Goal: Information Seeking & Learning: Compare options

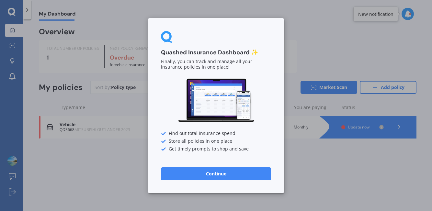
click at [226, 176] on button "Continue" at bounding box center [216, 173] width 110 height 13
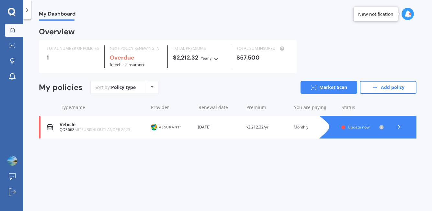
click at [362, 128] on span "Update now" at bounding box center [359, 127] width 22 height 6
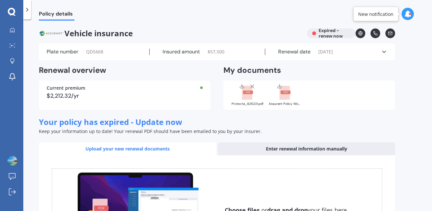
click at [328, 34] on div "Vehicle insurance Expired - renew now" at bounding box center [217, 34] width 356 height 10
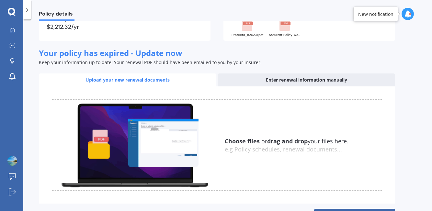
scroll to position [94, 0]
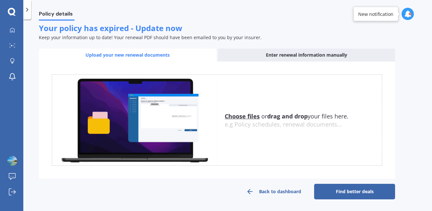
click at [262, 53] on div "Enter renewal information manually" at bounding box center [307, 55] width 178 height 13
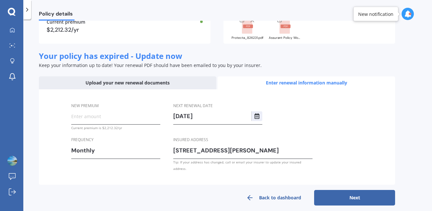
click at [296, 117] on div "Next renewal date 11/09/2026 Insured address 4 Mays Street, Devonport, Auckland…" at bounding box center [242, 137] width 139 height 70
click at [155, 78] on div "Upload your new renewal documents" at bounding box center [128, 82] width 178 height 13
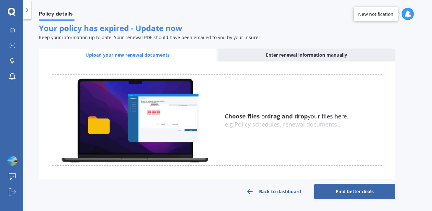
click at [343, 190] on link "Find better deals" at bounding box center [354, 192] width 81 height 16
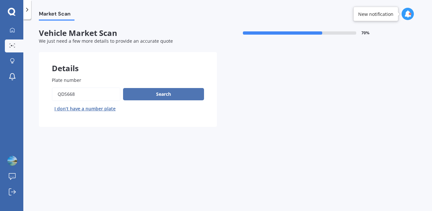
click at [148, 98] on button "Search" at bounding box center [163, 94] width 81 height 12
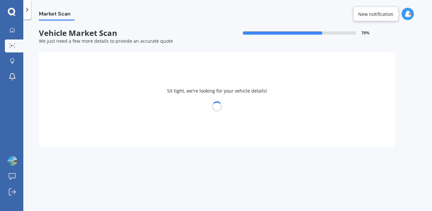
select select "MITSUBISHI"
select select "OUTLANDER"
select select "20"
select select "03"
select select "1989"
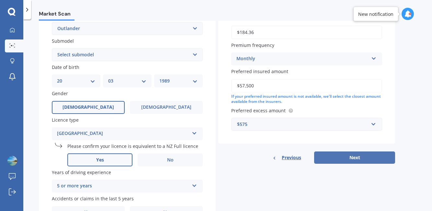
scroll to position [149, 0]
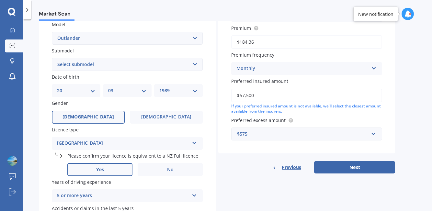
click at [350, 177] on div "Details Plate number Search I don’t have a number plate Year 2023 Make Select m…" at bounding box center [217, 72] width 356 height 339
click at [347, 164] on button "Next" at bounding box center [354, 167] width 81 height 12
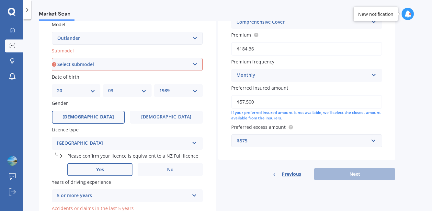
click at [120, 67] on select "Select submodel (All other) 2.4 Litre Station Wagon 3.0 Litre AWD 3.0 VRX Auto …" at bounding box center [127, 64] width 151 height 13
select select "PHEV VRX 4WD HYBRID"
click at [52, 59] on select "Select submodel (All other) 2.4 Litre Station Wagon 3.0 Litre AWD 3.0 VRX Auto …" at bounding box center [127, 64] width 151 height 13
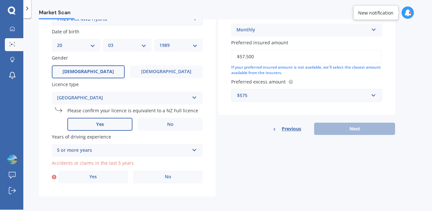
scroll to position [197, 0]
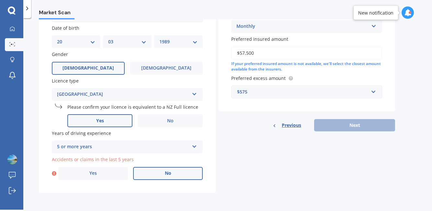
click at [164, 178] on label "No" at bounding box center [168, 173] width 70 height 13
click at [0, 0] on input "No" at bounding box center [0, 0] width 0 height 0
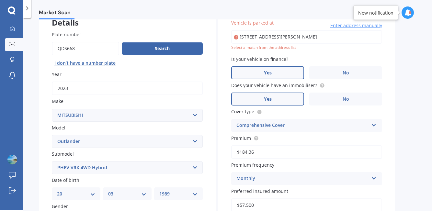
scroll to position [44, 0]
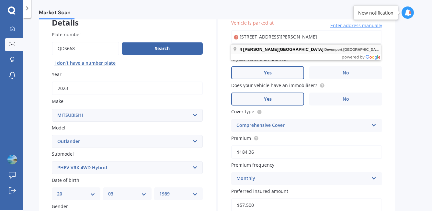
type input "4 Mays Street, Devonport, Auckland 0624"
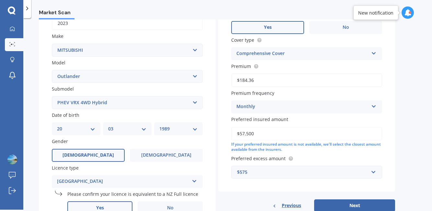
scroll to position [121, 0]
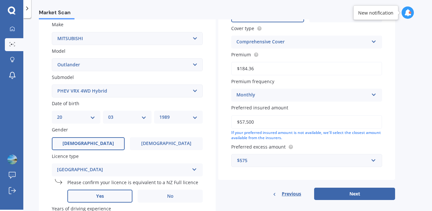
click at [416, 111] on div "Market Scan Vehicle Market Scan 70 % We just need a few more details to provide…" at bounding box center [227, 115] width 409 height 192
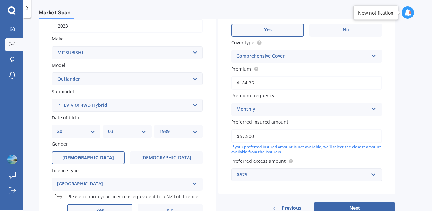
scroll to position [109, 0]
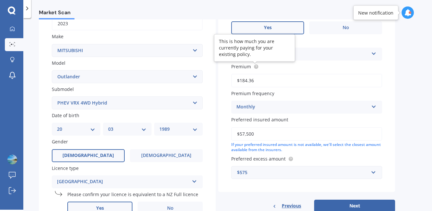
click at [255, 67] on circle at bounding box center [256, 66] width 4 height 4
click at [287, 67] on label "Premium" at bounding box center [305, 66] width 148 height 7
click at [287, 74] on input "$184.36" at bounding box center [306, 81] width 151 height 14
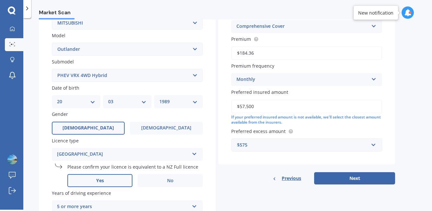
scroll to position [143, 0]
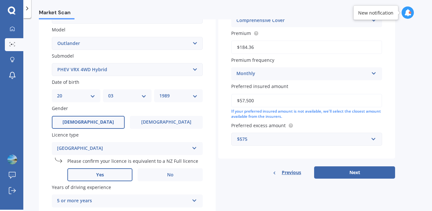
click at [253, 182] on div "Details Plate number Search I don’t have a number plate Year 2023 Make Select m…" at bounding box center [217, 77] width 356 height 339
click at [340, 178] on button "Next" at bounding box center [354, 172] width 81 height 12
select select "20"
select select "03"
select select "1989"
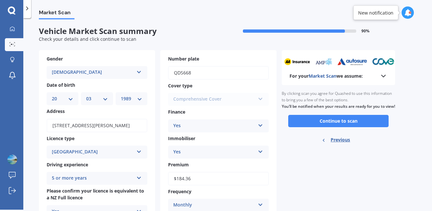
scroll to position [0, 0]
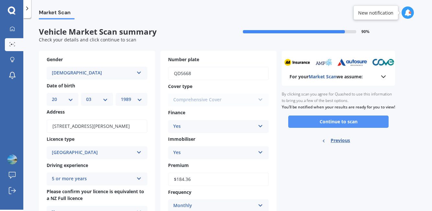
click at [325, 128] on button "Continue to scan" at bounding box center [338, 122] width 100 height 12
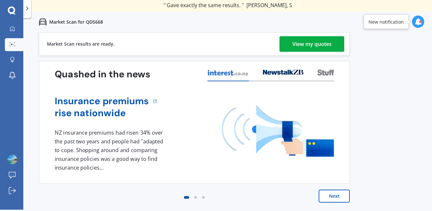
click at [292, 43] on link "View my quotes" at bounding box center [312, 44] width 65 height 16
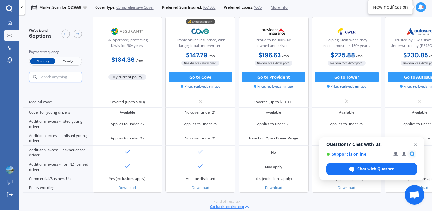
scroll to position [313, 0]
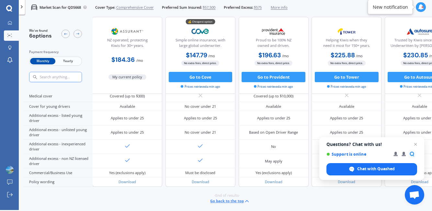
click at [1, 22] on div "My Dashboard Market Scan Explore insurance Notifications" at bounding box center [9, 43] width 19 height 50
click at [8, 22] on icon at bounding box center [10, 23] width 4 height 4
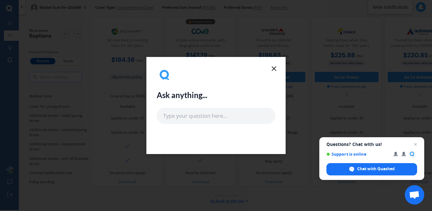
click at [271, 69] on icon at bounding box center [274, 69] width 8 height 8
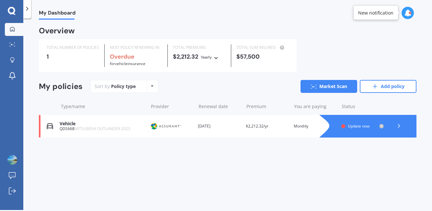
scroll to position [1, 0]
click at [359, 140] on div "Overview TOTAL NUMBER OF POLICIES 1 NEXT POLICY RENEWING IN Overdue for Vehicle…" at bounding box center [228, 90] width 378 height 126
click at [355, 124] on span "Update now" at bounding box center [359, 126] width 22 height 6
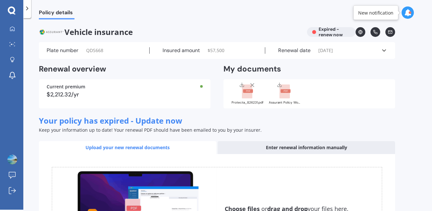
scroll to position [94, 0]
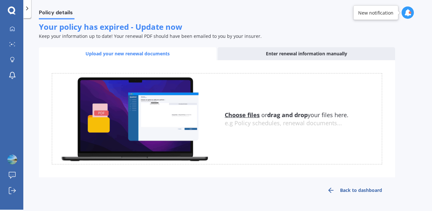
click at [301, 50] on div "Enter renewal information manually" at bounding box center [307, 53] width 178 height 13
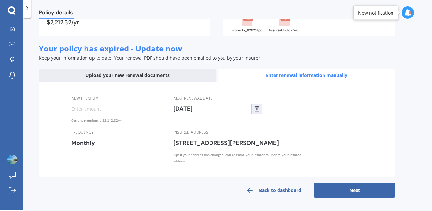
scroll to position [66, 0]
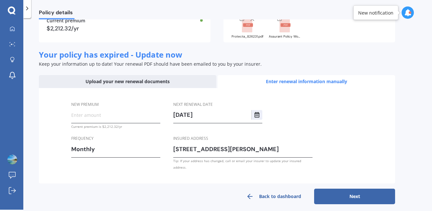
click at [153, 80] on div "Upload your new renewal documents" at bounding box center [128, 81] width 178 height 13
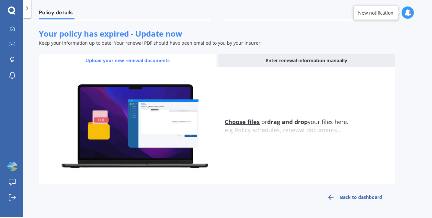
scroll to position [87, 0]
click at [266, 62] on div "Enter renewal information manually" at bounding box center [307, 60] width 178 height 13
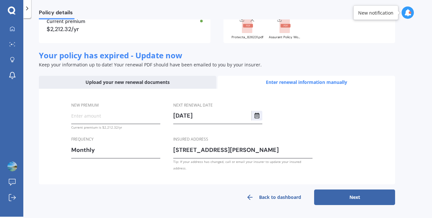
scroll to position [59, 0]
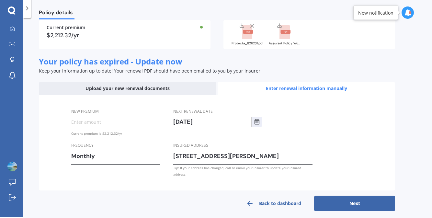
click at [175, 85] on div "Upload your new renewal documents" at bounding box center [128, 88] width 178 height 13
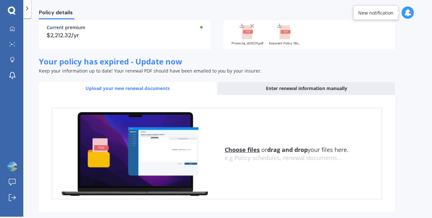
scroll to position [87, 0]
